Goal: Transaction & Acquisition: Obtain resource

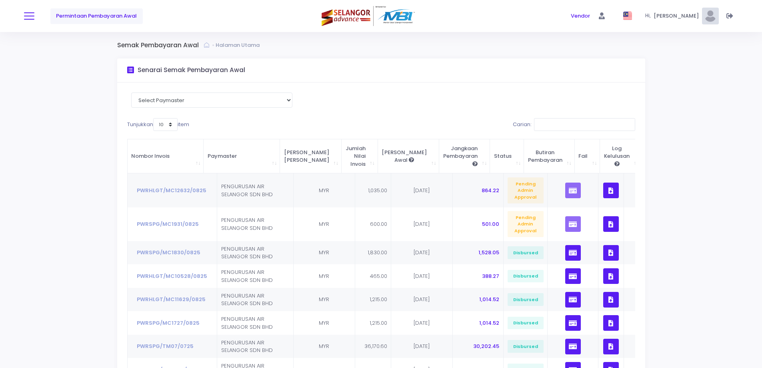
click at [32, 16] on button at bounding box center [29, 16] width 10 height 10
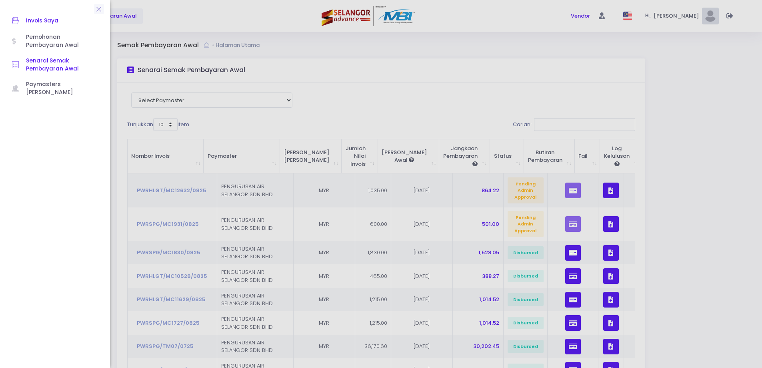
click at [33, 23] on span "Invois Saya" at bounding box center [62, 21] width 72 height 10
click at [45, 20] on span "Invois Saya" at bounding box center [62, 21] width 72 height 10
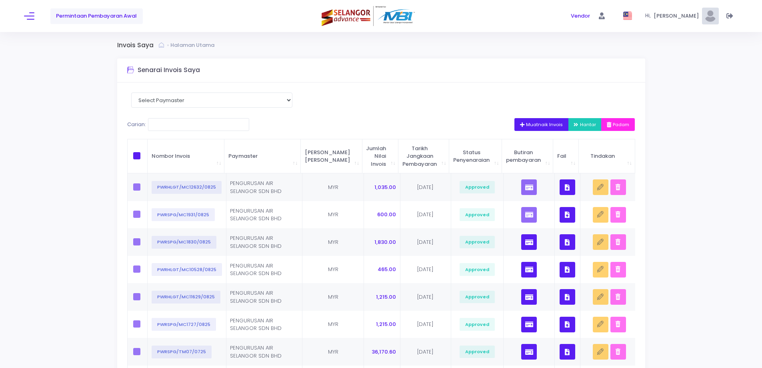
click at [536, 123] on span "Muatnaik Invois" at bounding box center [541, 124] width 43 height 6
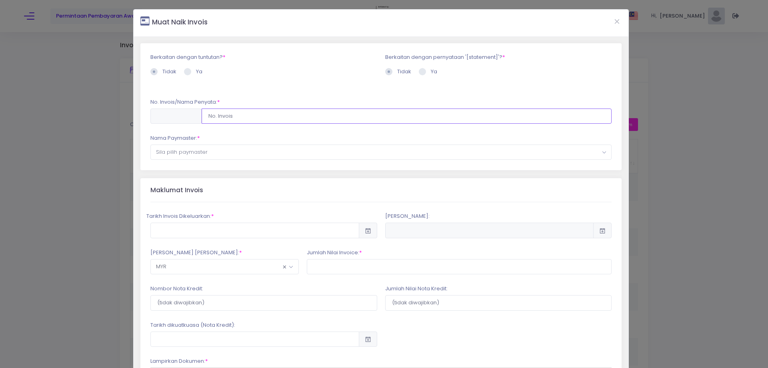
click at [216, 116] on input "text" at bounding box center [407, 115] width 410 height 15
type input "PWRSPG/TM08/0925"
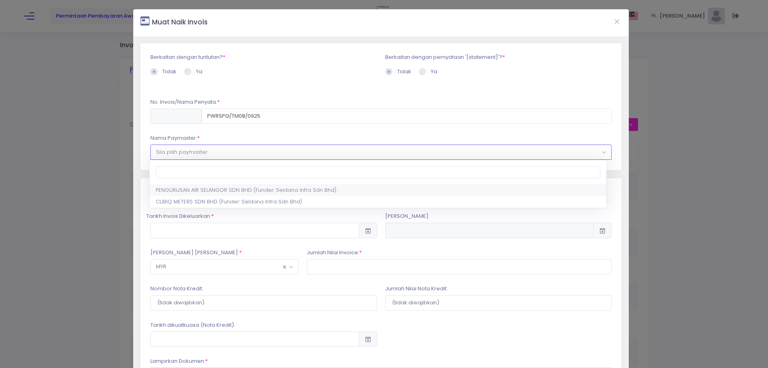
click at [232, 159] on span "Sila pilih paymaster" at bounding box center [381, 152] width 461 height 14
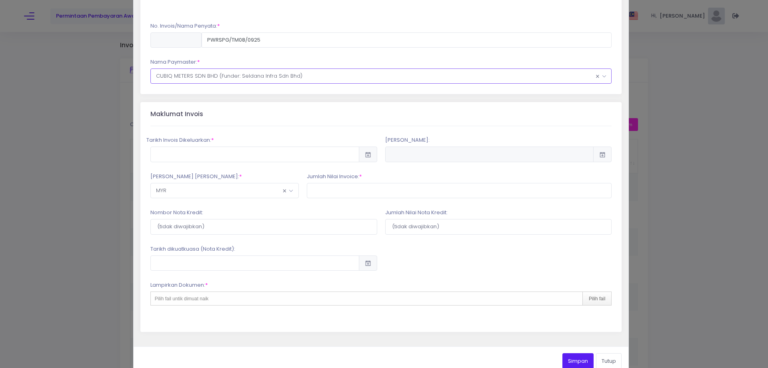
scroll to position [80, 0]
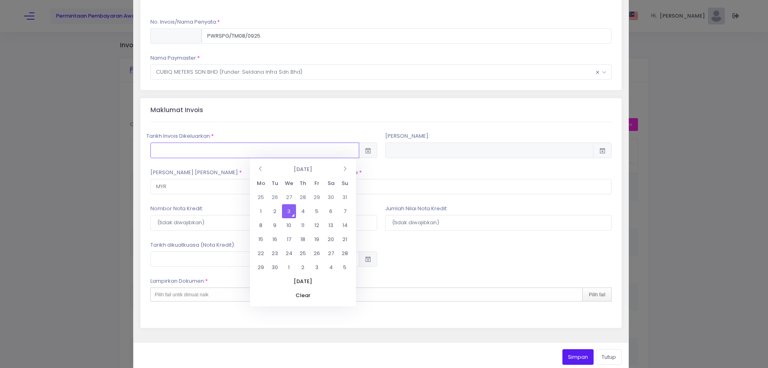
click at [245, 150] on input "text" at bounding box center [254, 149] width 209 height 15
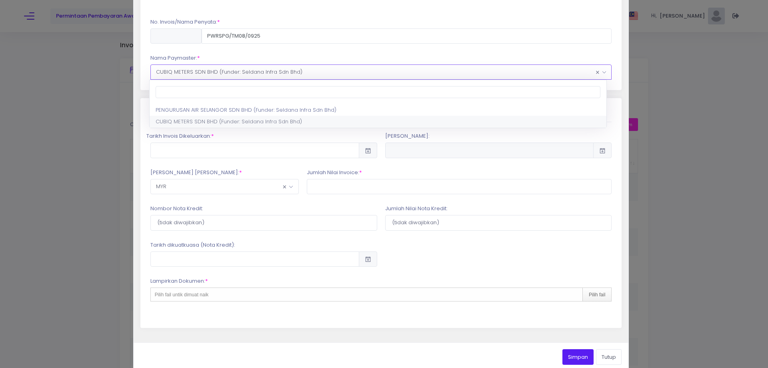
click at [233, 77] on span "× CUBIQ METERS SDN BHD (Funder: Seldana Infra Sdn Bhd)" at bounding box center [381, 72] width 461 height 14
select select "638,701,90"
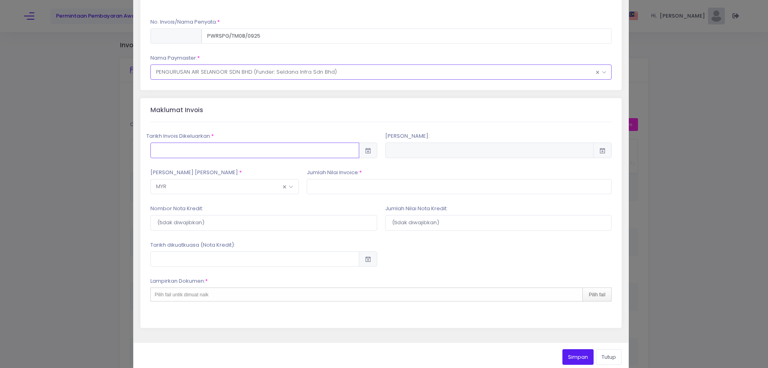
click at [208, 150] on input "text" at bounding box center [254, 149] width 209 height 15
click at [272, 211] on td "2" at bounding box center [275, 211] width 14 height 14
type input "[DATE]"
click at [327, 186] on input "text" at bounding box center [459, 186] width 305 height 15
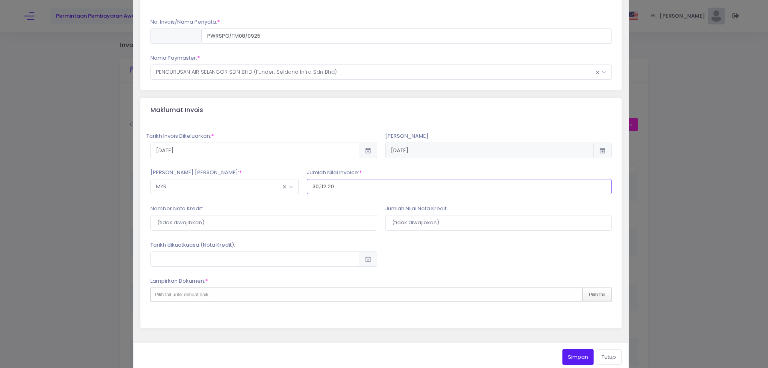
type input "30,112.20"
click at [330, 207] on div "Nombor Nota Kredit:" at bounding box center [263, 217] width 235 height 26
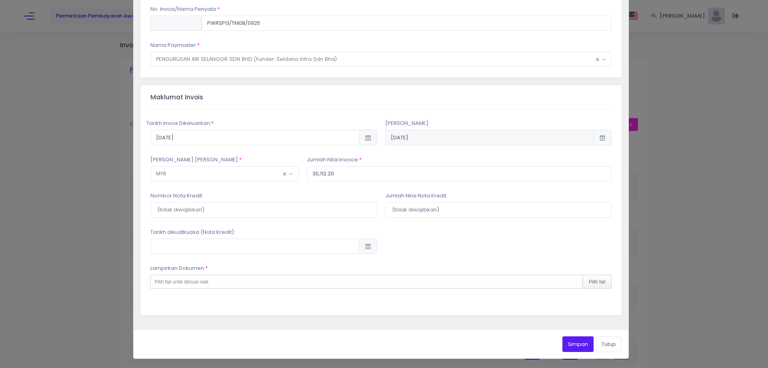
click at [324, 283] on div "Pilih fail untik dimuat naik Pilih fail" at bounding box center [381, 281] width 462 height 14
type input "C:\fakepath\INVOIS AIS TM [DATE] PO_PO0000088571_0.pdf"
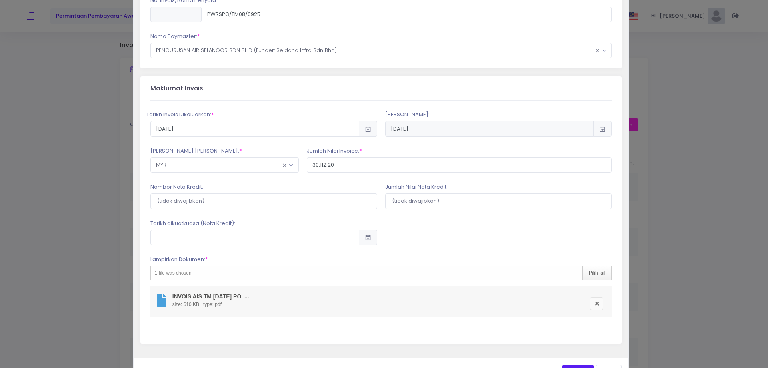
scroll to position [130, 0]
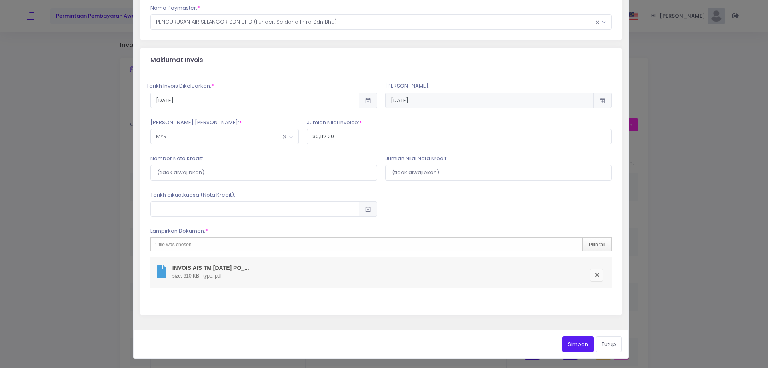
click at [562, 346] on button "Simpan" at bounding box center [577, 343] width 31 height 15
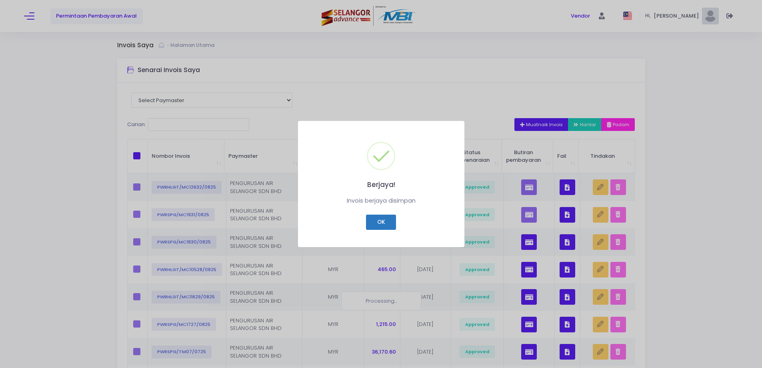
click at [378, 222] on button "OK" at bounding box center [381, 221] width 30 height 15
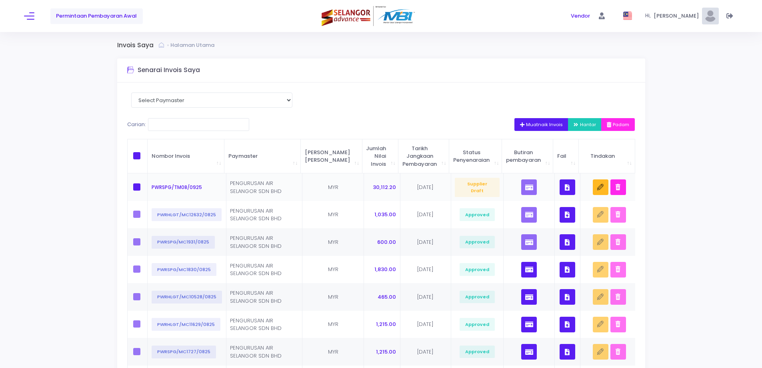
click at [565, 187] on icon "button" at bounding box center [567, 187] width 5 height 0
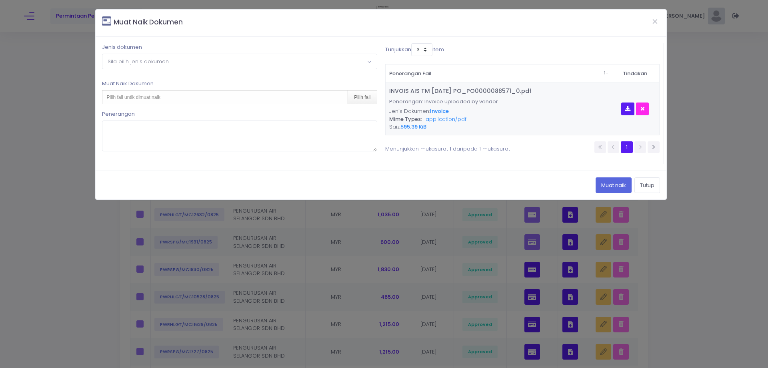
click at [209, 64] on span "Sila pilih jenis dokumen" at bounding box center [239, 61] width 274 height 14
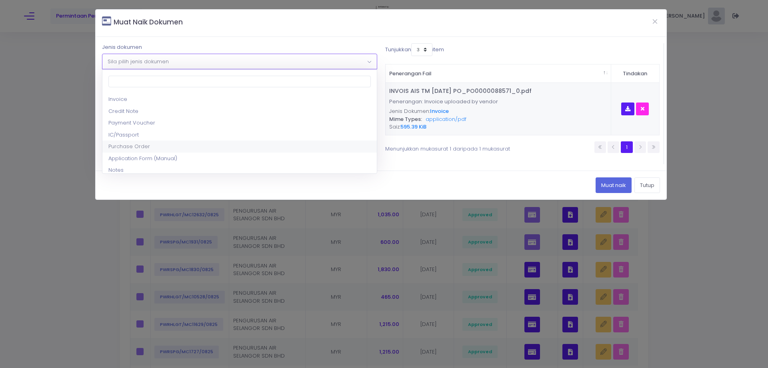
select select "5"
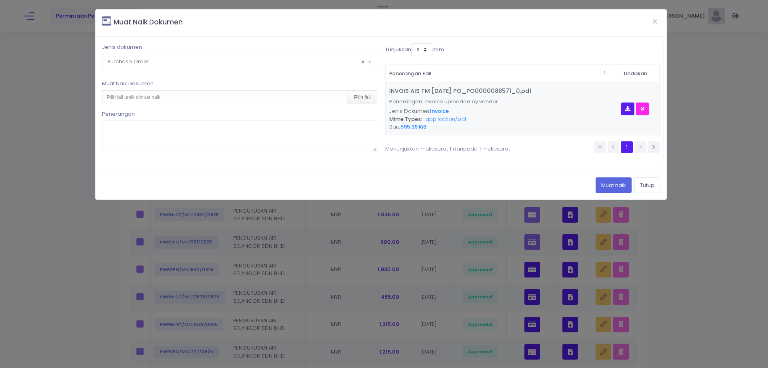
click at [163, 100] on div "Pilih fail untik dimuat naik Pilih fail" at bounding box center [239, 97] width 275 height 14
type input "C:\fakepath\TM [DATE] PO_PO0000088571_0.pdf"
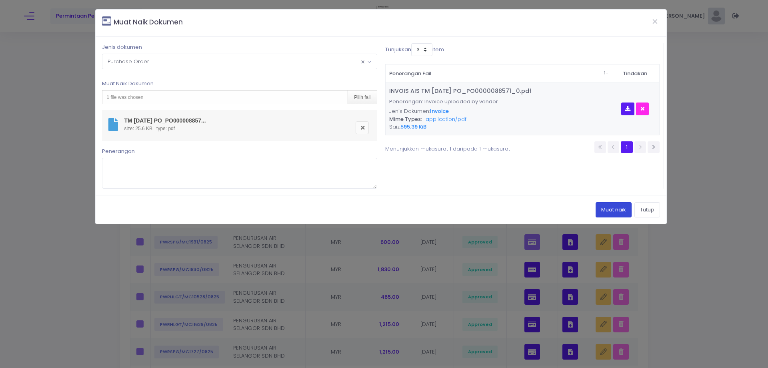
click at [608, 214] on button "Muat naik" at bounding box center [614, 209] width 36 height 15
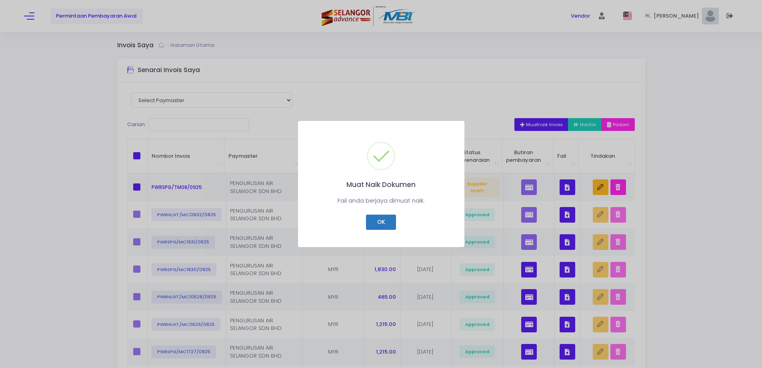
click at [388, 220] on button "OK" at bounding box center [381, 221] width 30 height 15
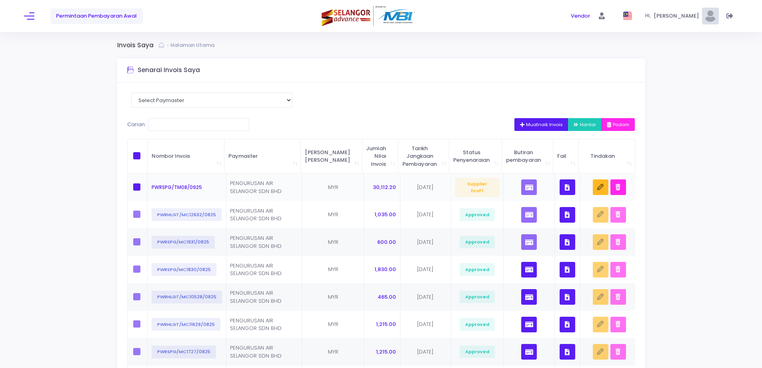
click at [560, 185] on button "button" at bounding box center [568, 187] width 16 height 16
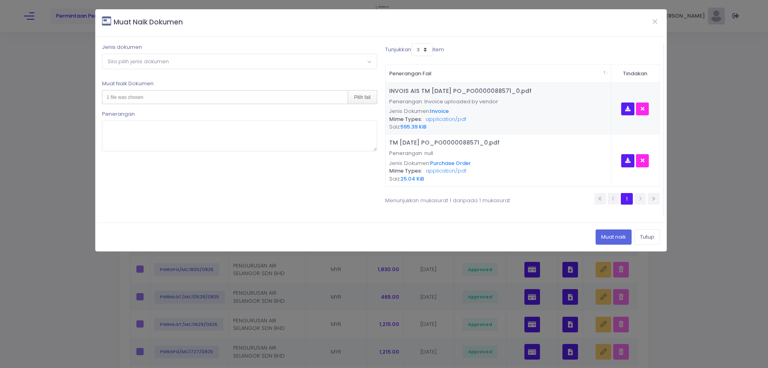
click at [184, 61] on div "Muat Naik Dokumen Jenis dokumen Sila pilih jenis dokumen Invoice Credit Note Pa…" at bounding box center [381, 130] width 572 height 242
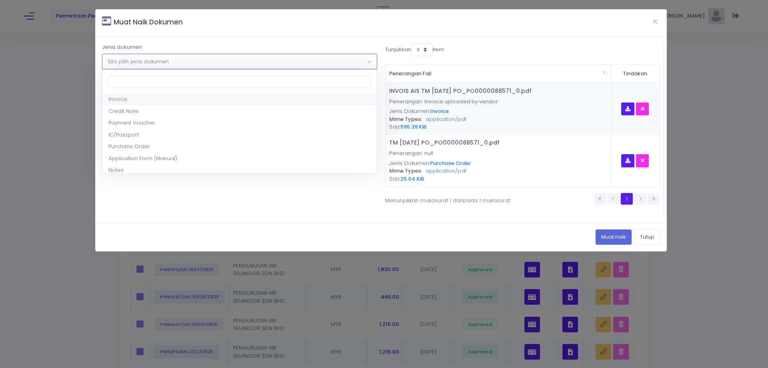
click at [166, 58] on span "Sila pilih jenis dokumen" at bounding box center [138, 62] width 61 height 8
select select "17"
click at [173, 97] on div "1 file was chosen Pilih fail" at bounding box center [239, 97] width 275 height 14
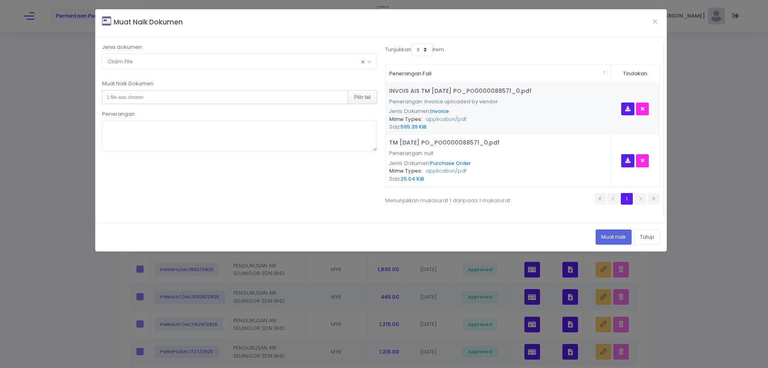
type input "C:\fakepath\DG TM [DATE] PO_PO0000088571_0 1-92.pdf"
click at [599, 236] on button "Muat naik" at bounding box center [614, 236] width 36 height 15
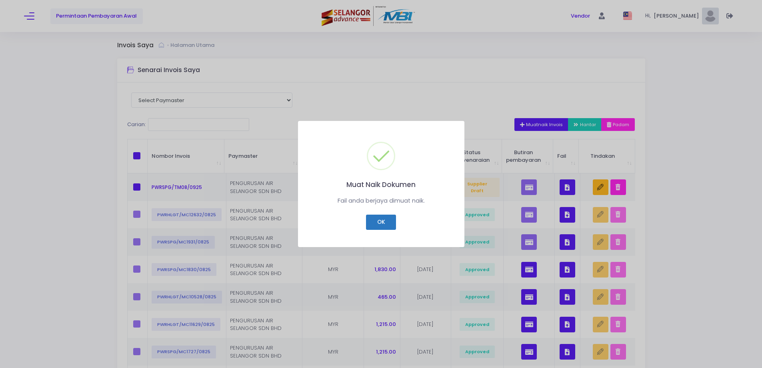
click at [374, 218] on button "OK" at bounding box center [381, 221] width 30 height 15
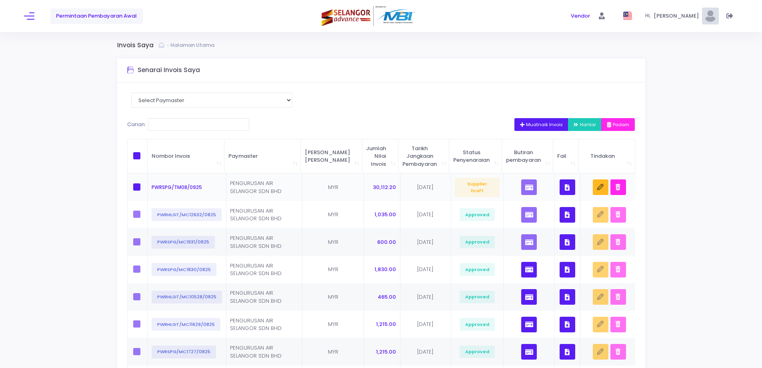
click at [562, 187] on button "button" at bounding box center [568, 187] width 16 height 16
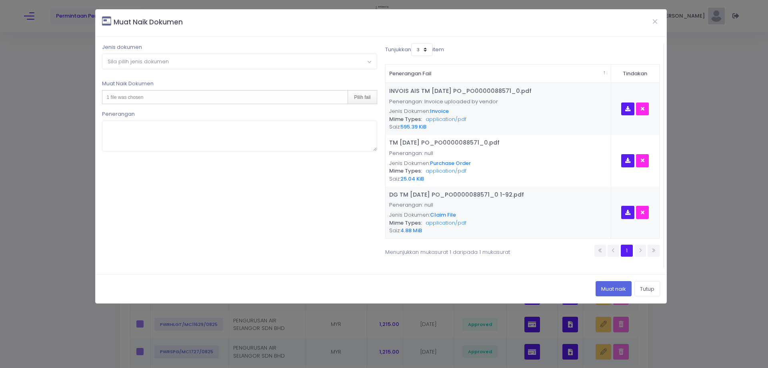
click at [316, 57] on span "Sila pilih jenis dokumen" at bounding box center [239, 61] width 274 height 14
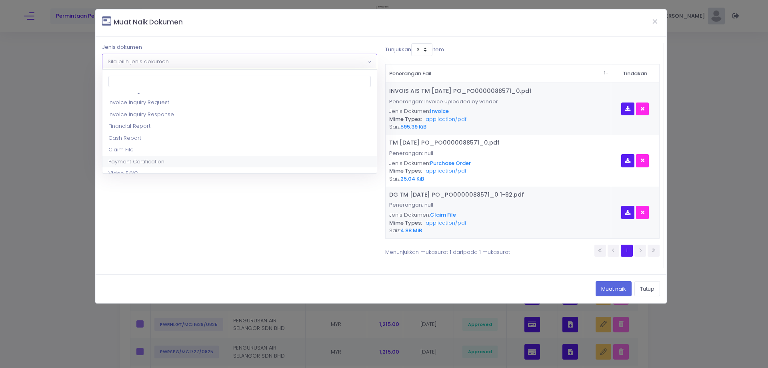
scroll to position [160, 0]
click at [183, 99] on div "1 file was chosen Pilih fail" at bounding box center [239, 97] width 275 height 14
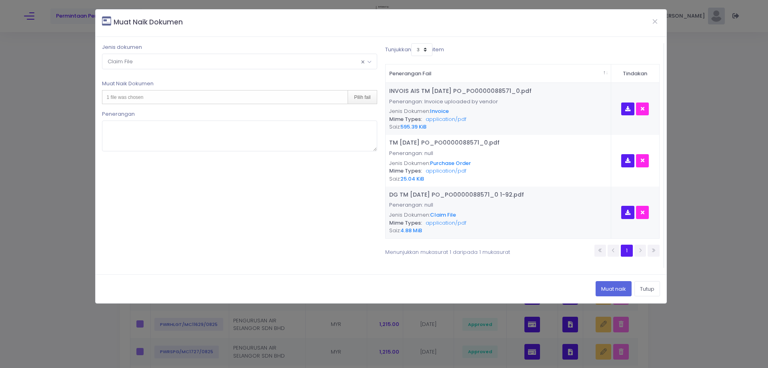
type input "C:\fakepath\DG TM [DATE] PO_PO0000088571_0 93-184.pdf"
click at [613, 287] on button "Muat naik" at bounding box center [614, 288] width 36 height 15
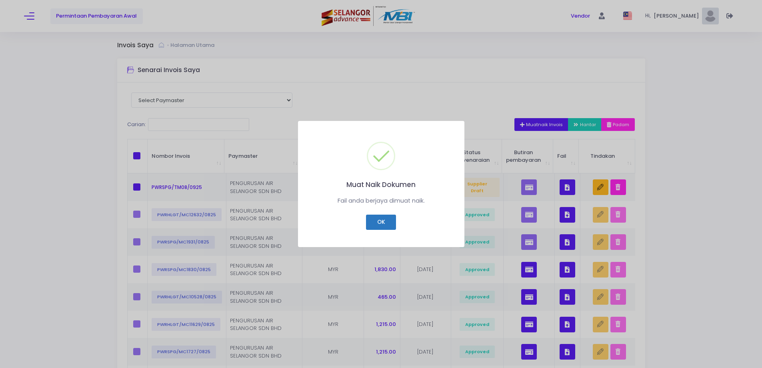
click at [386, 223] on button "OK" at bounding box center [381, 221] width 30 height 15
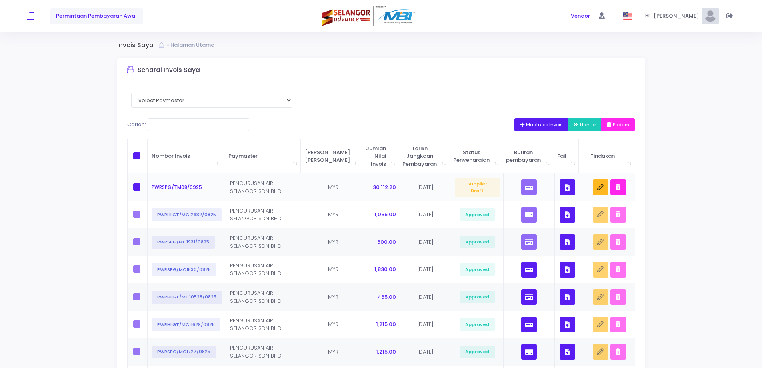
click at [565, 187] on icon "button" at bounding box center [567, 187] width 5 height 0
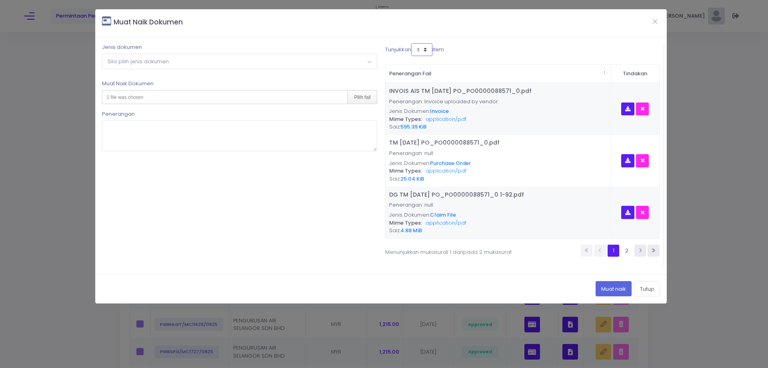
click at [428, 48] on select "3 5 7 10" at bounding box center [421, 49] width 21 height 13
select select "10"
click at [412, 43] on select "3 5 7 10" at bounding box center [421, 49] width 21 height 13
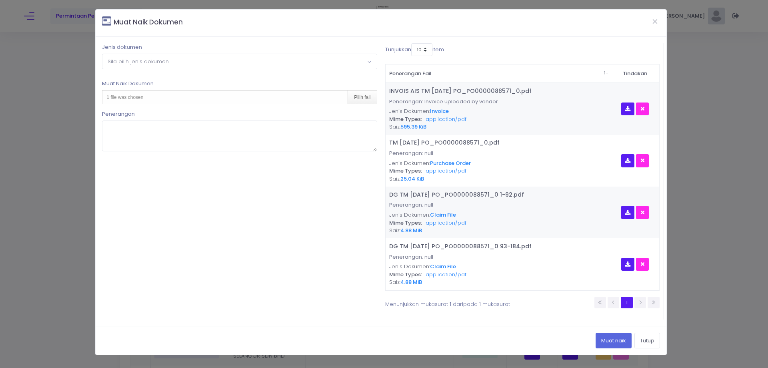
click at [228, 61] on span "Sila pilih jenis dokumen" at bounding box center [239, 61] width 274 height 14
click at [182, 99] on div "1 file was chosen Pilih fail" at bounding box center [239, 97] width 275 height 14
type input "C:\fakepath\AL AIS TM [DATE] PO_PO0000088571_0.pdf"
click at [607, 342] on button "Muat naik" at bounding box center [614, 339] width 36 height 15
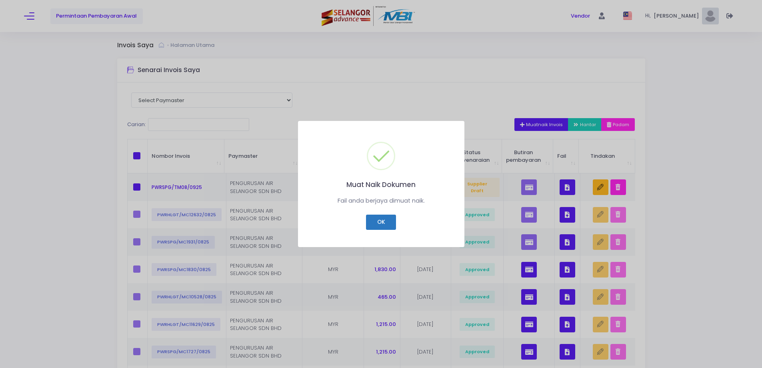
click at [381, 222] on button "OK" at bounding box center [381, 221] width 30 height 15
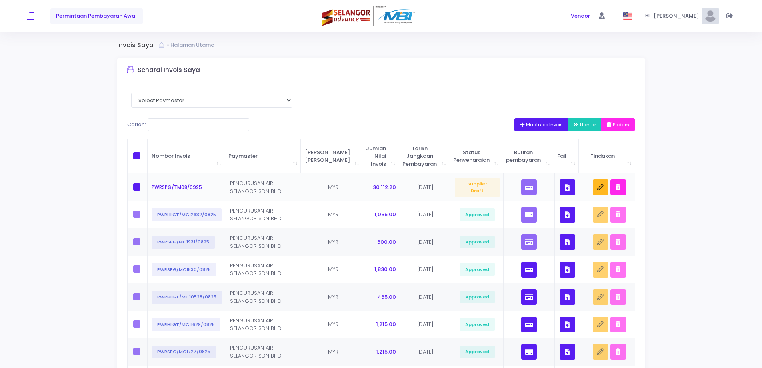
click at [571, 184] on button "button" at bounding box center [568, 187] width 16 height 16
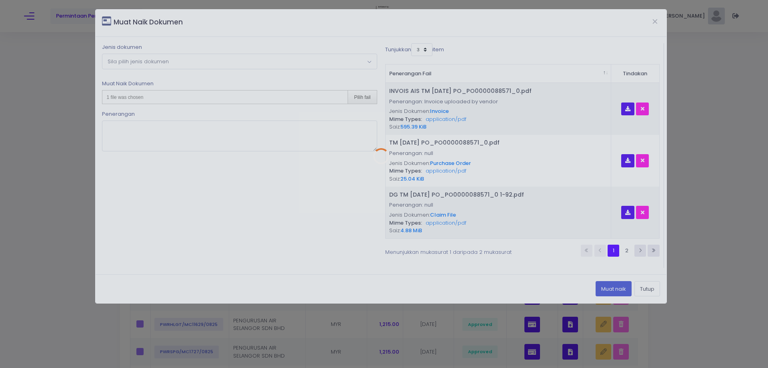
click at [227, 60] on div at bounding box center [381, 156] width 571 height 293
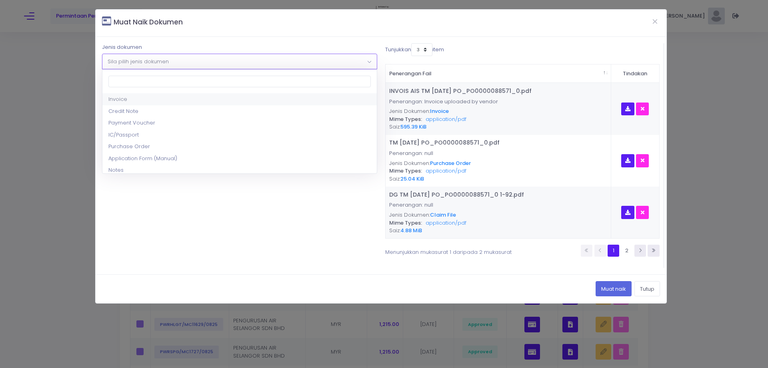
click at [224, 67] on span "Sila pilih jenis dokumen" at bounding box center [239, 61] width 274 height 14
select select "9"
click at [419, 46] on select "3 5 7 10" at bounding box center [421, 49] width 21 height 13
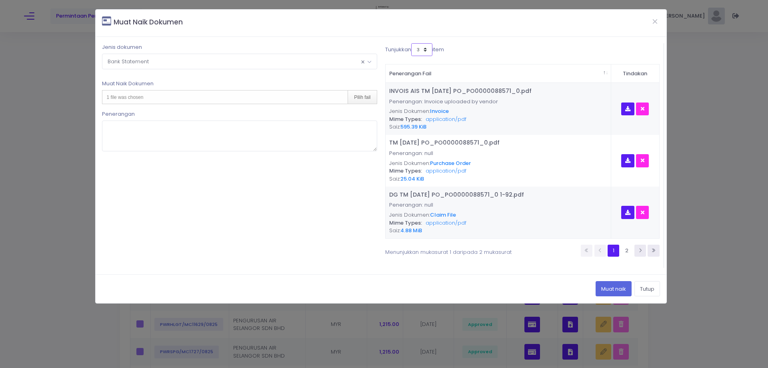
select select "10"
click at [411, 43] on select "3 5 7 10" at bounding box center [421, 49] width 21 height 13
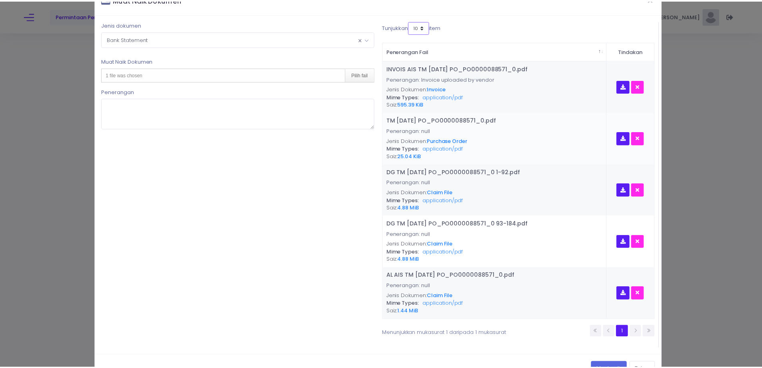
scroll to position [40, 0]
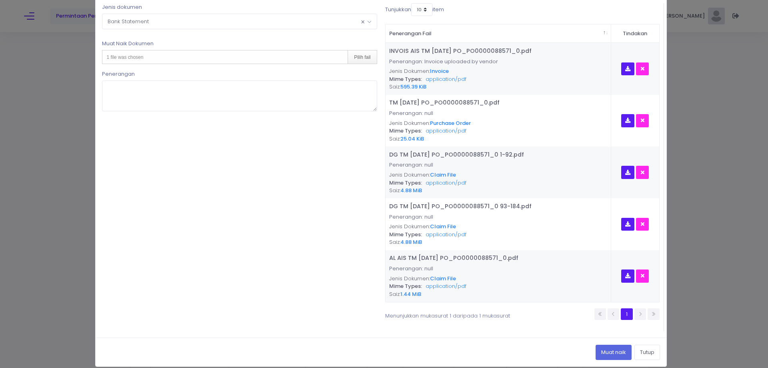
click at [206, 54] on div "1 file was chosen Pilih fail" at bounding box center [239, 57] width 275 height 14
type input "C:\fakepath\BANK STATEMENT BULAN 1 2025.pdf"
click at [596, 349] on button "Muat naik" at bounding box center [614, 351] width 36 height 15
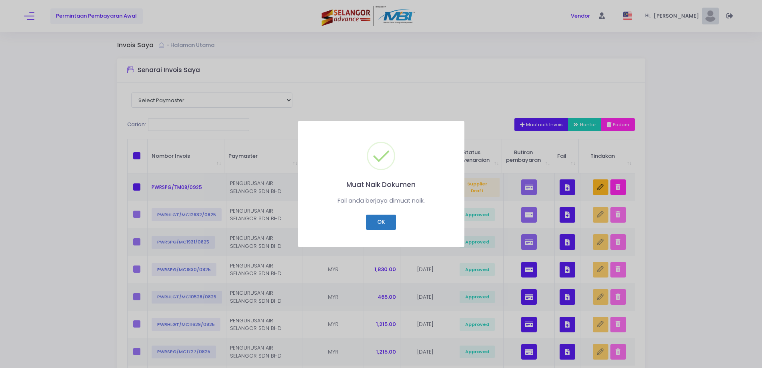
click at [381, 222] on button "OK" at bounding box center [381, 221] width 30 height 15
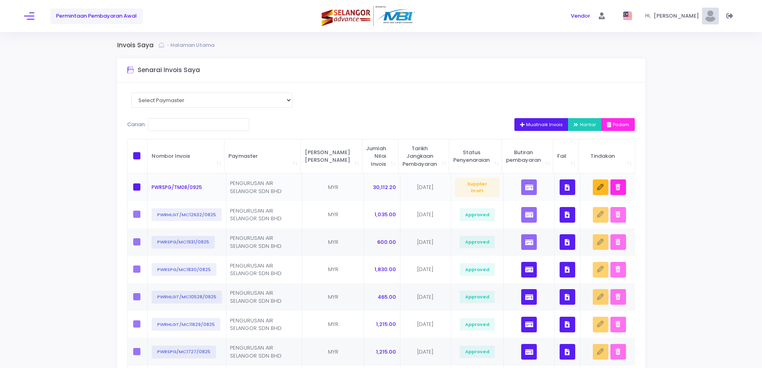
click at [132, 188] on td at bounding box center [138, 187] width 20 height 28
click at [135, 187] on span at bounding box center [136, 186] width 7 height 7
click at [145, 187] on input "checkbox" at bounding box center [147, 185] width 5 height 5
checkbox input "true"
click at [583, 123] on span "Hantar" at bounding box center [585, 124] width 22 height 6
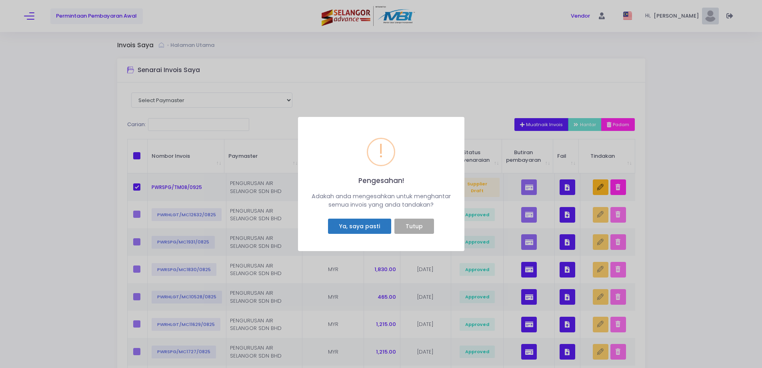
click at [350, 224] on button "Ya, saya pasti" at bounding box center [359, 225] width 63 height 15
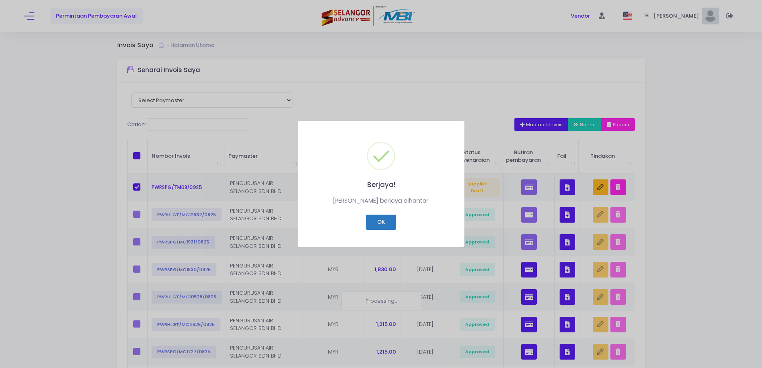
click at [390, 222] on button "OK" at bounding box center [381, 221] width 30 height 15
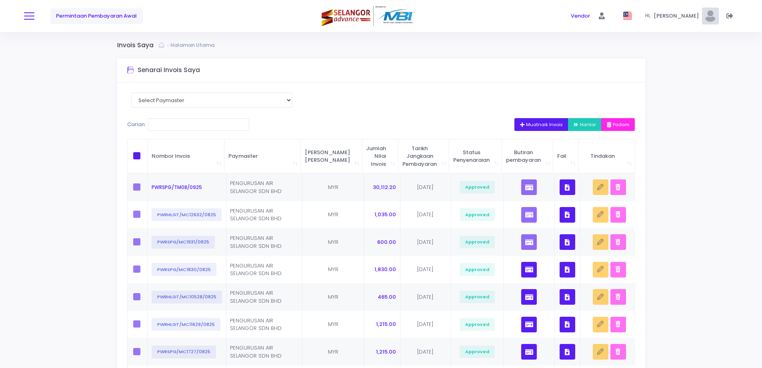
click at [28, 16] on span at bounding box center [29, 16] width 10 height 1
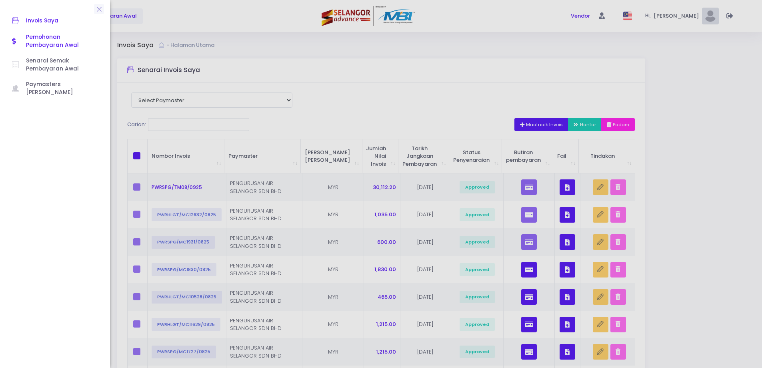
click at [32, 40] on span "Pemohonan Pembayaran Awal" at bounding box center [62, 41] width 72 height 16
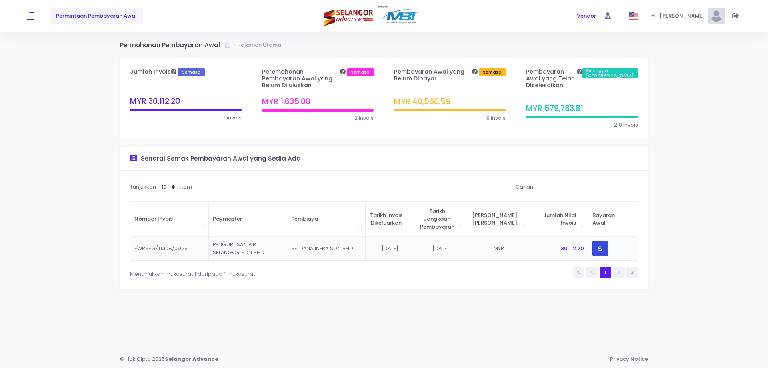
click at [599, 248] on icon "button" at bounding box center [600, 248] width 4 height 0
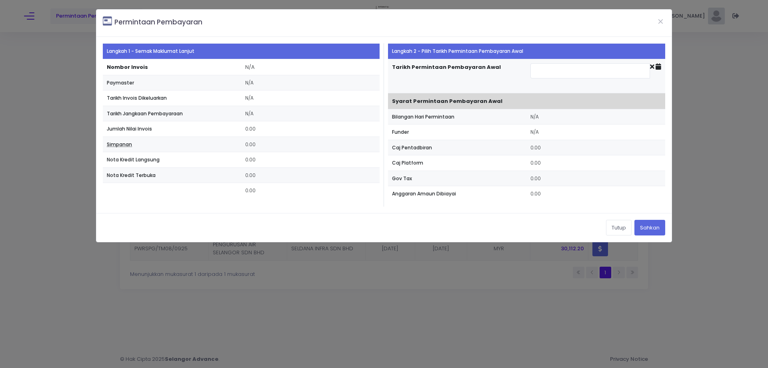
type input "2025-09-05"
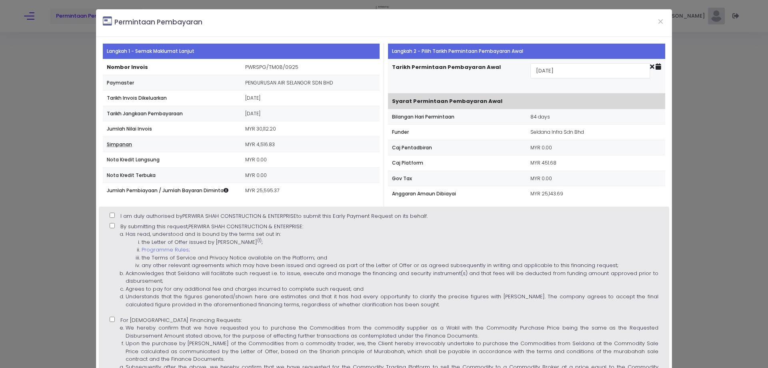
drag, startPoint x: 112, startPoint y: 216, endPoint x: 110, endPoint y: 219, distance: 4.1
click at [112, 216] on input "I am duly authorised by PERWIRA SHAH CONSTRUCTION & ENTERPRISE to submit this E…" at bounding box center [112, 214] width 5 height 5
checkbox input "true"
click at [111, 227] on input "By submitting this request, PERWIRA SHAH CONSTRUCTION & ENTERPRISE : Has read, …" at bounding box center [112, 225] width 5 height 5
checkbox input "true"
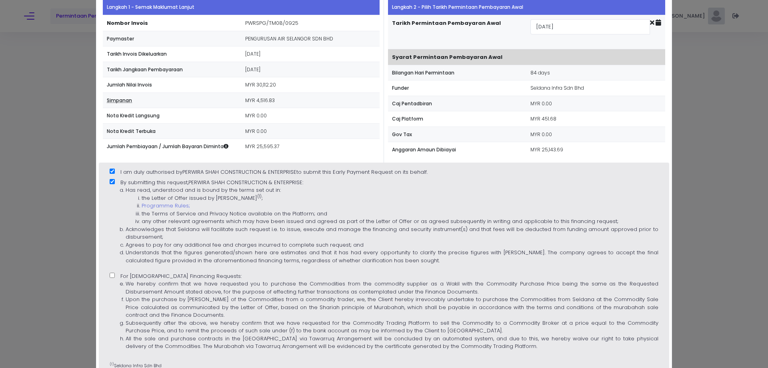
scroll to position [108, 0]
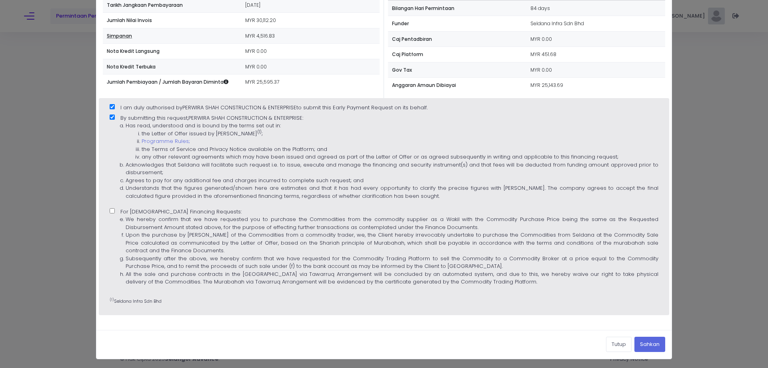
click at [111, 210] on input "For Islamic Financing Requests: We hereby confirm that we have requested you to…" at bounding box center [112, 210] width 5 height 5
checkbox input "true"
click at [642, 342] on button "Sahkan" at bounding box center [649, 343] width 31 height 15
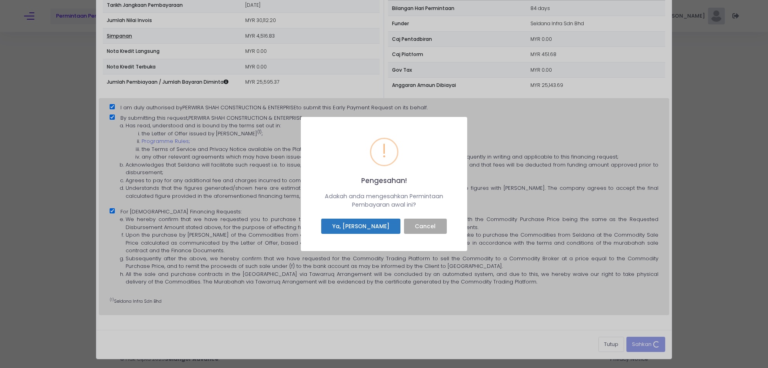
click at [357, 225] on button "Ya, Saya sahkan" at bounding box center [360, 225] width 79 height 15
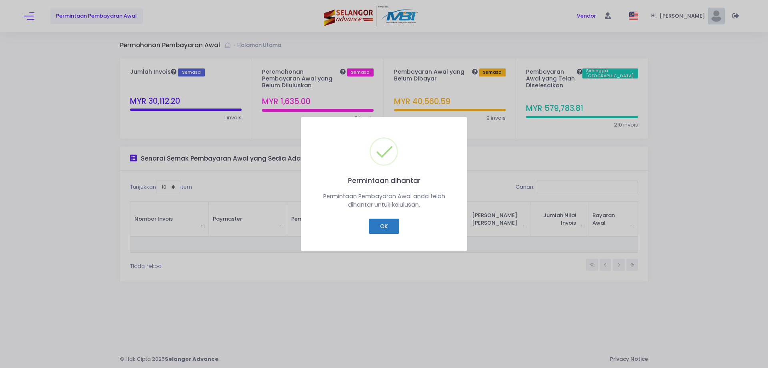
click at [386, 222] on button "OK" at bounding box center [384, 225] width 30 height 15
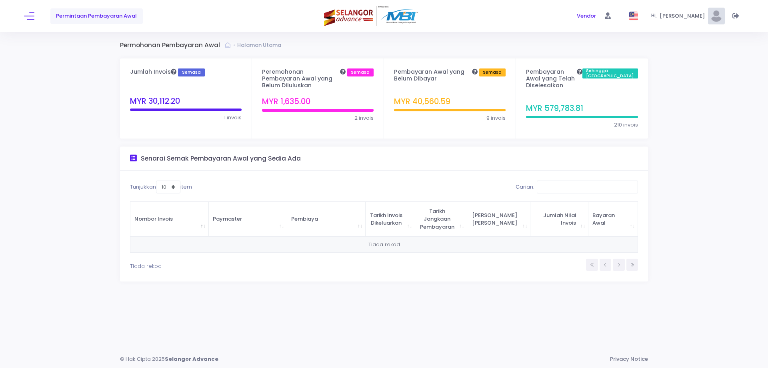
click at [20, 10] on div "Permintaan Pembayaran Awal Vendor Vendor Hi," at bounding box center [384, 16] width 768 height 32
click at [27, 11] on button at bounding box center [29, 16] width 10 height 10
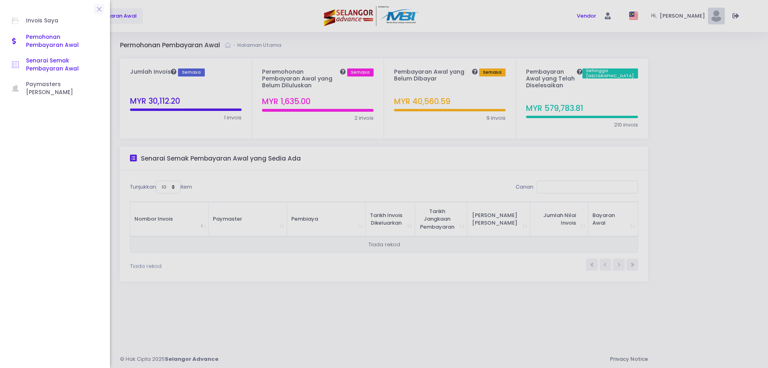
click at [42, 61] on span "Senarai Semak Pembayaran Awal" at bounding box center [62, 65] width 72 height 16
